Goal: Find specific page/section: Find specific page/section

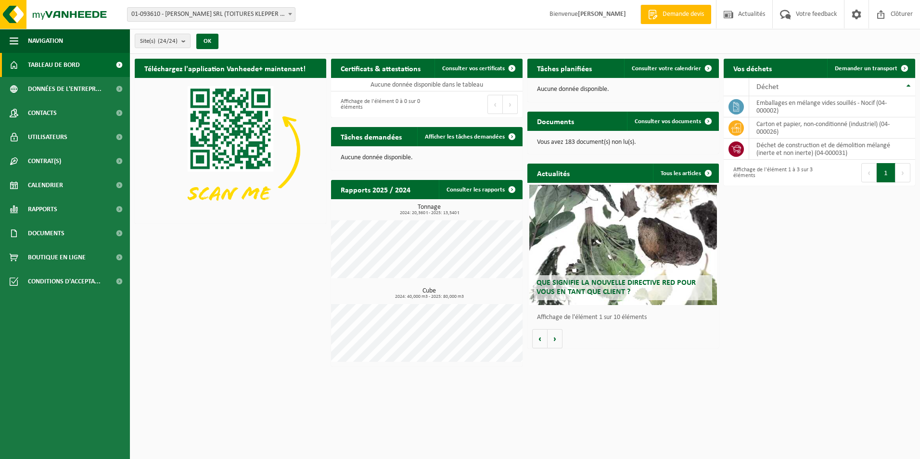
click at [410, 71] on h2 "Certificats & attestations" at bounding box center [380, 68] width 99 height 19
click at [474, 69] on span "Consulter vos certificats" at bounding box center [473, 68] width 63 height 6
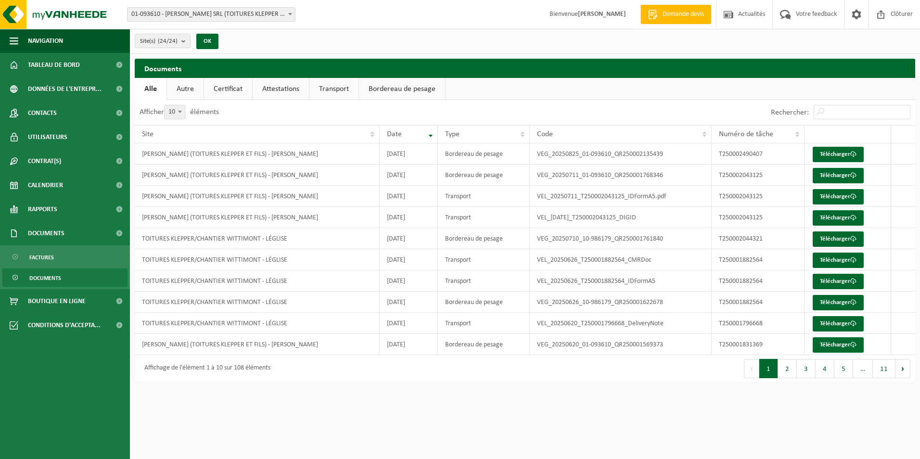
click at [56, 278] on span "Documents" at bounding box center [45, 278] width 32 height 18
click at [58, 38] on span "Navigation" at bounding box center [45, 41] width 35 height 24
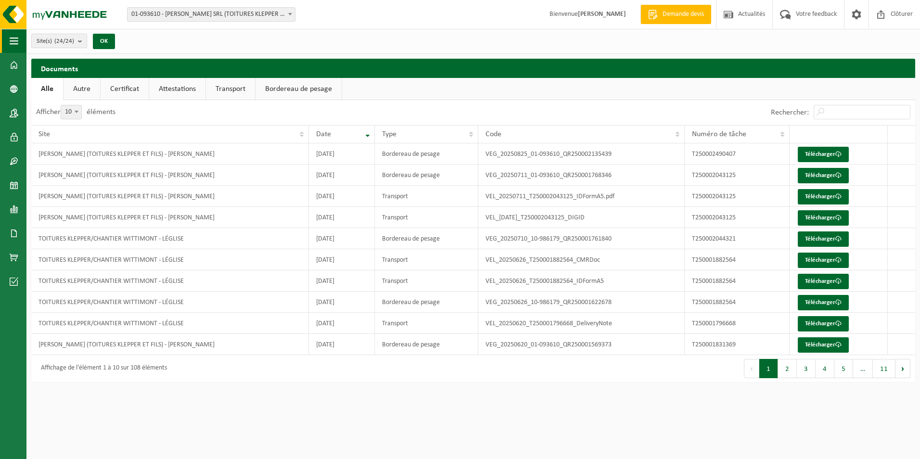
click at [12, 39] on span "button" at bounding box center [14, 41] width 9 height 24
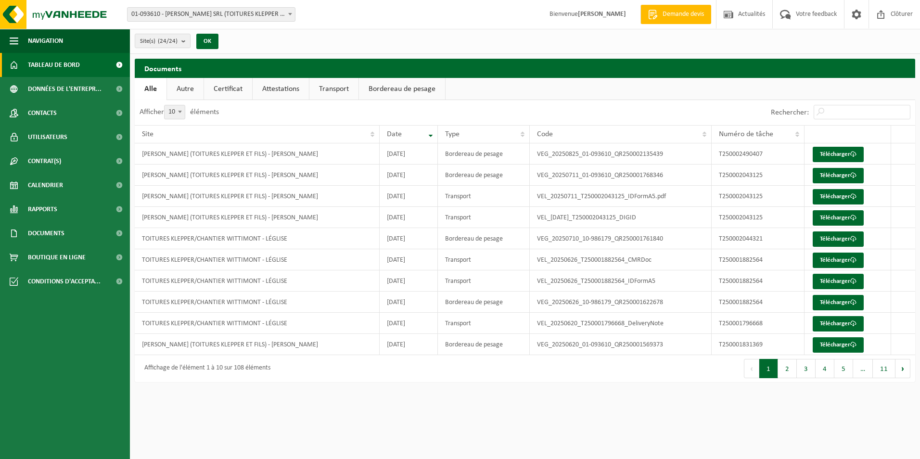
click at [58, 63] on span "Tableau de bord" at bounding box center [54, 65] width 52 height 24
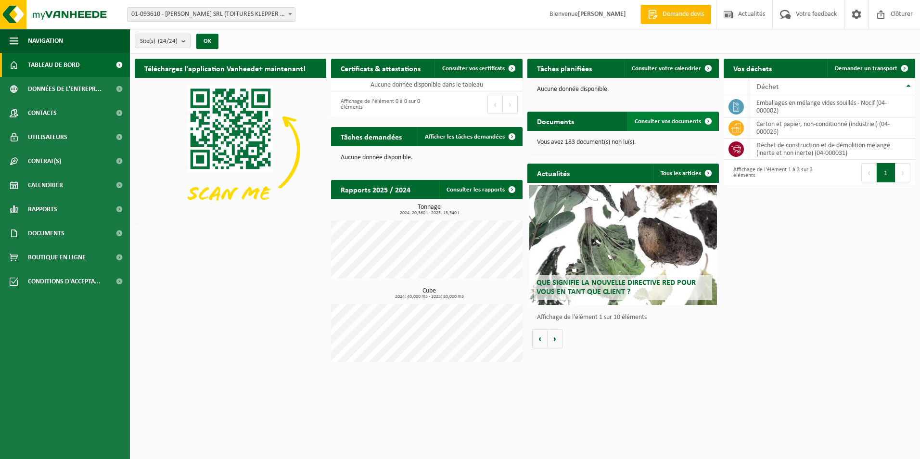
click at [678, 119] on span "Consulter vos documents" at bounding box center [668, 121] width 66 height 6
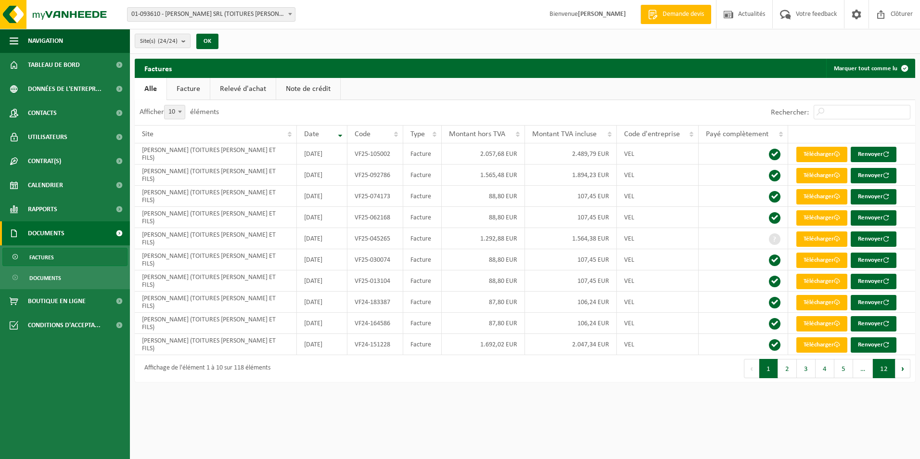
click at [890, 367] on button "12" at bounding box center [884, 368] width 23 height 19
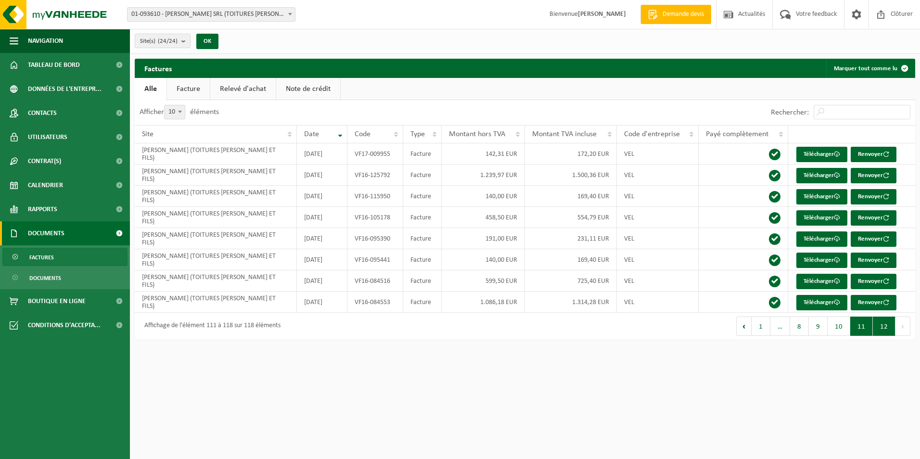
click at [862, 326] on button "11" at bounding box center [861, 326] width 23 height 19
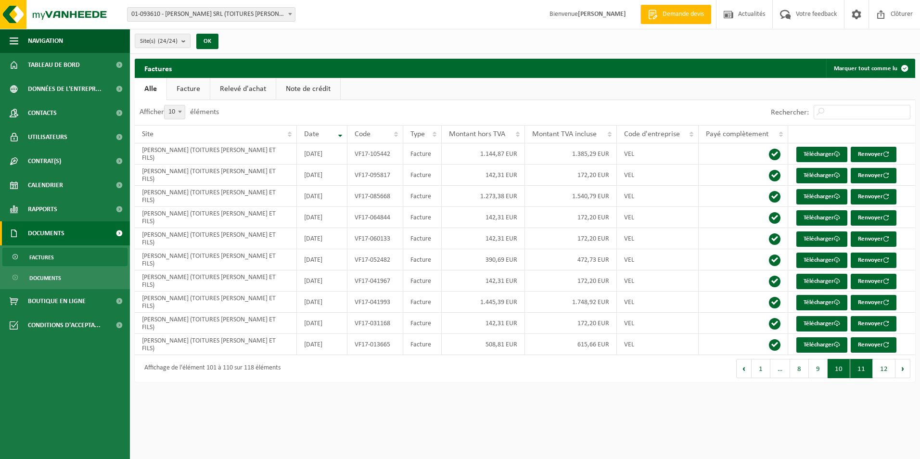
click at [840, 371] on button "10" at bounding box center [839, 368] width 23 height 19
click at [822, 370] on button "9" at bounding box center [818, 368] width 19 height 19
click at [801, 371] on button "8" at bounding box center [799, 368] width 19 height 19
click at [790, 372] on span "…" at bounding box center [787, 368] width 20 height 19
click at [755, 369] on button "Précédent" at bounding box center [750, 368] width 15 height 19
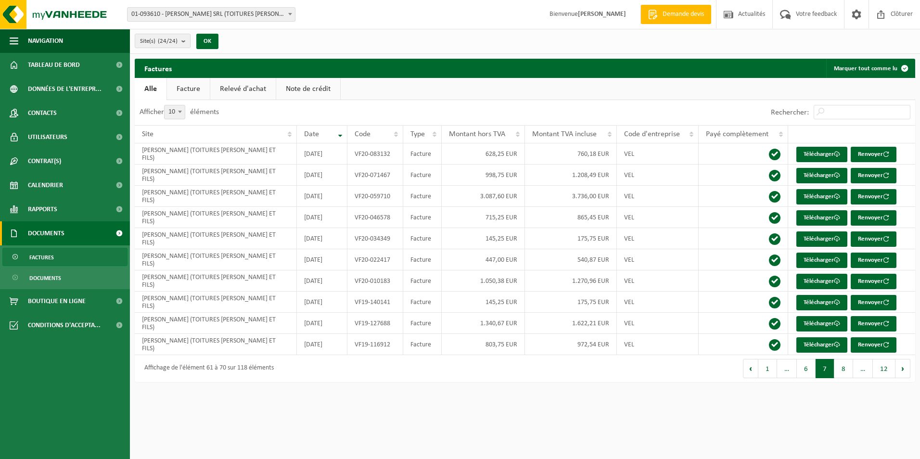
click at [755, 369] on button "Précédent" at bounding box center [750, 368] width 15 height 19
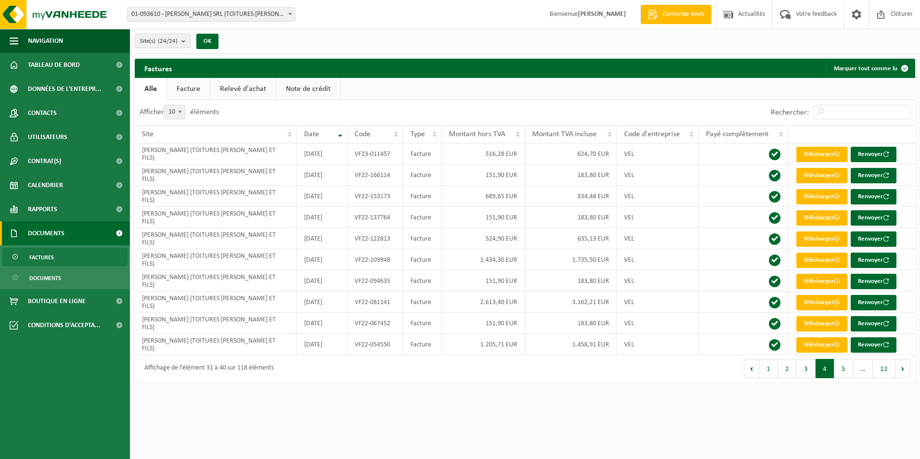
click at [755, 369] on button "Précédent" at bounding box center [751, 368] width 15 height 19
